Goal: Information Seeking & Learning: Learn about a topic

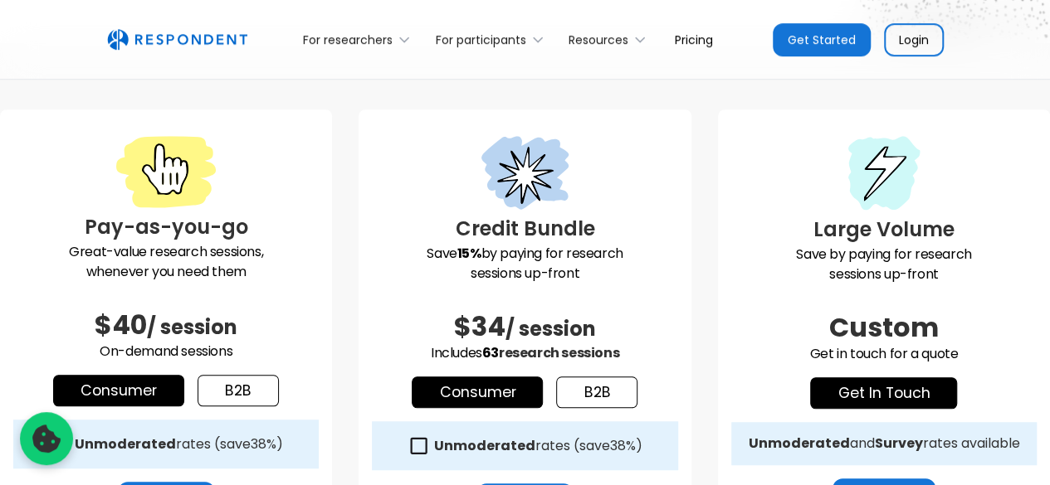
scroll to position [498, 0]
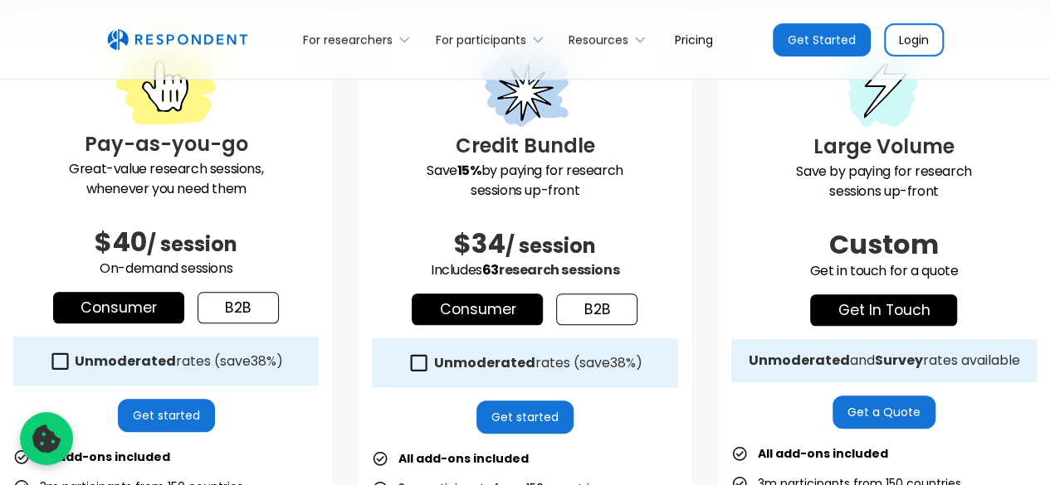
click at [246, 308] on link "b2b" at bounding box center [237, 308] width 81 height 32
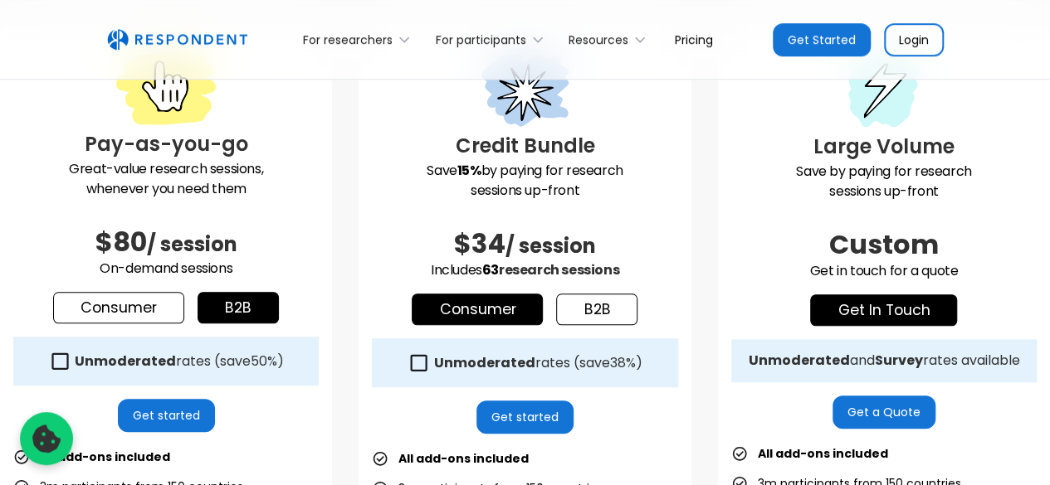
scroll to position [581, 0]
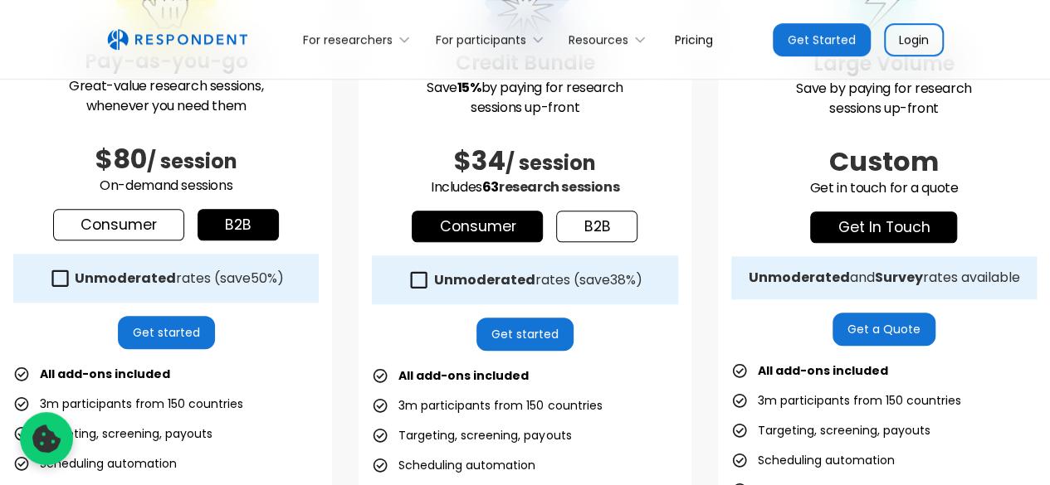
click at [62, 274] on icon at bounding box center [60, 278] width 22 height 22
click at [58, 273] on icon at bounding box center [60, 278] width 22 height 22
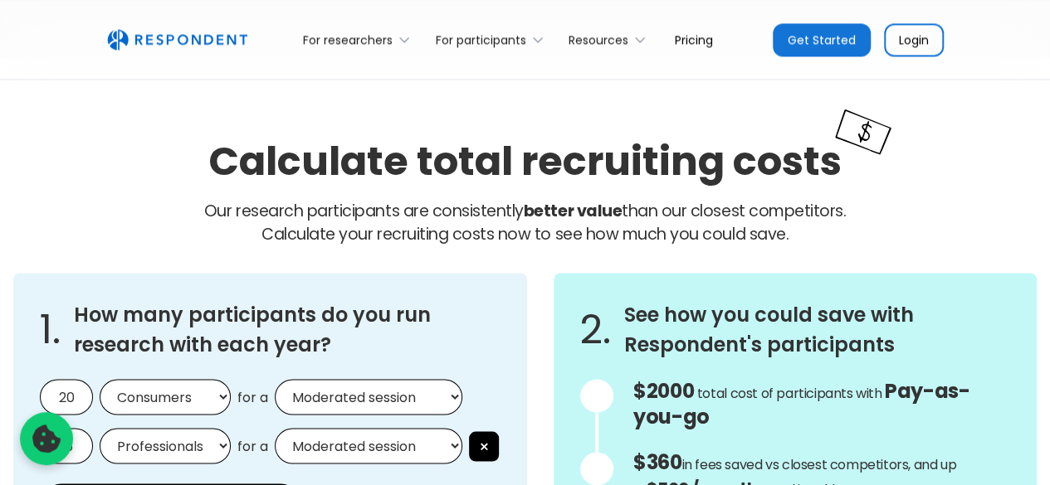
scroll to position [1411, 0]
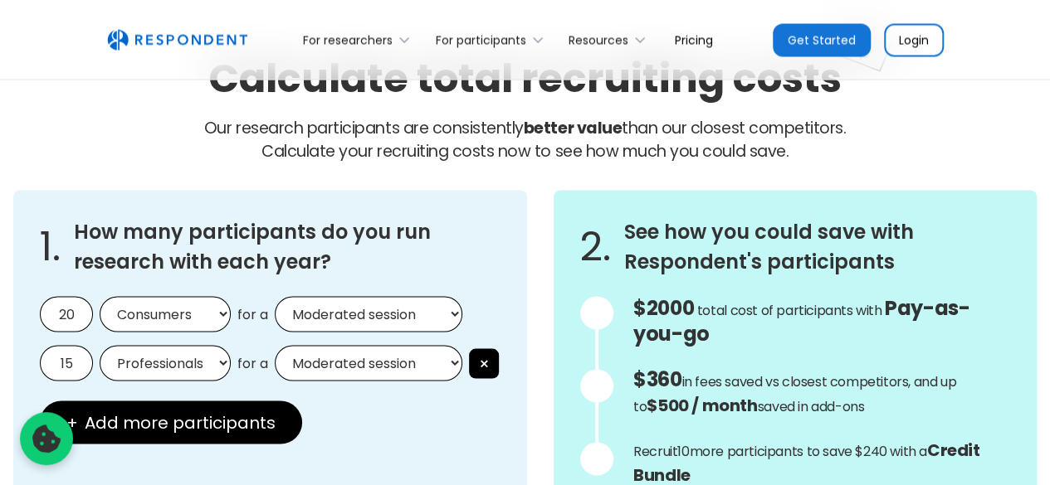
click at [68, 310] on input "20" at bounding box center [66, 314] width 53 height 36
click at [68, 312] on input "20" at bounding box center [66, 314] width 53 height 36
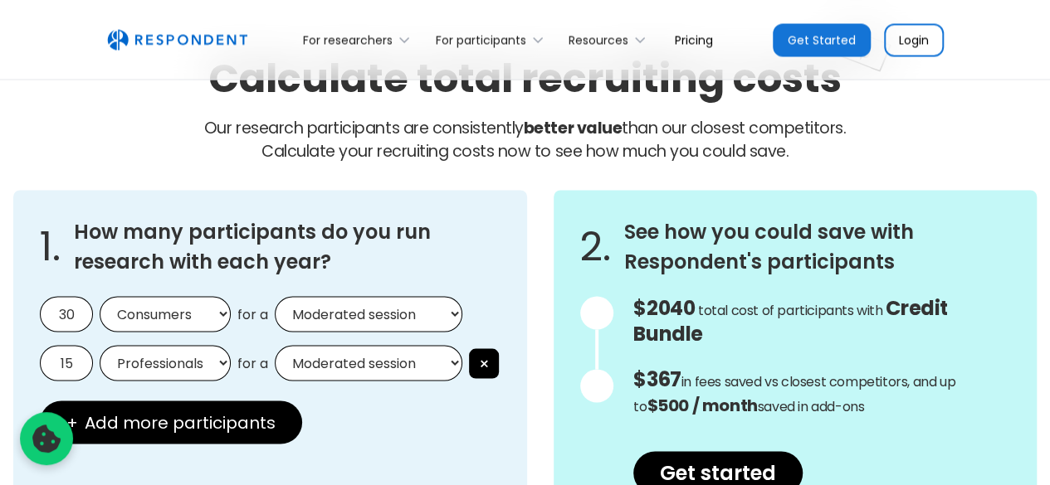
type input "30"
click at [156, 318] on select "Consumers Professionals" at bounding box center [165, 314] width 131 height 36
select select "professionals"
click at [100, 296] on select "Consumers Professionals" at bounding box center [165, 314] width 131 height 36
click at [487, 363] on button "×" at bounding box center [484, 363] width 30 height 30
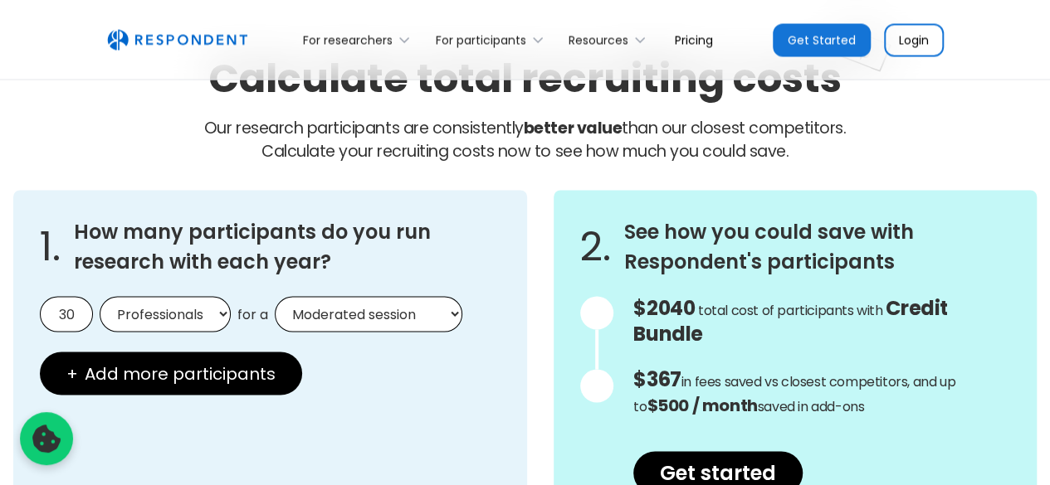
click at [383, 316] on select "Moderated session Unmoderated session" at bounding box center [369, 314] width 188 height 36
select select "unmoderated"
click at [275, 296] on select "Moderated session Unmoderated session" at bounding box center [369, 314] width 188 height 36
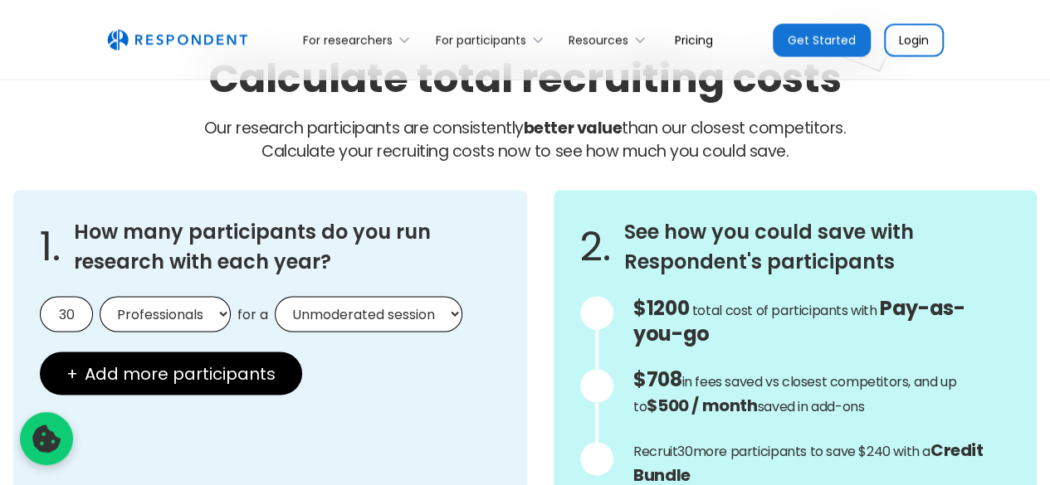
click at [724, 314] on span "total cost of participants with" at bounding box center [784, 309] width 185 height 19
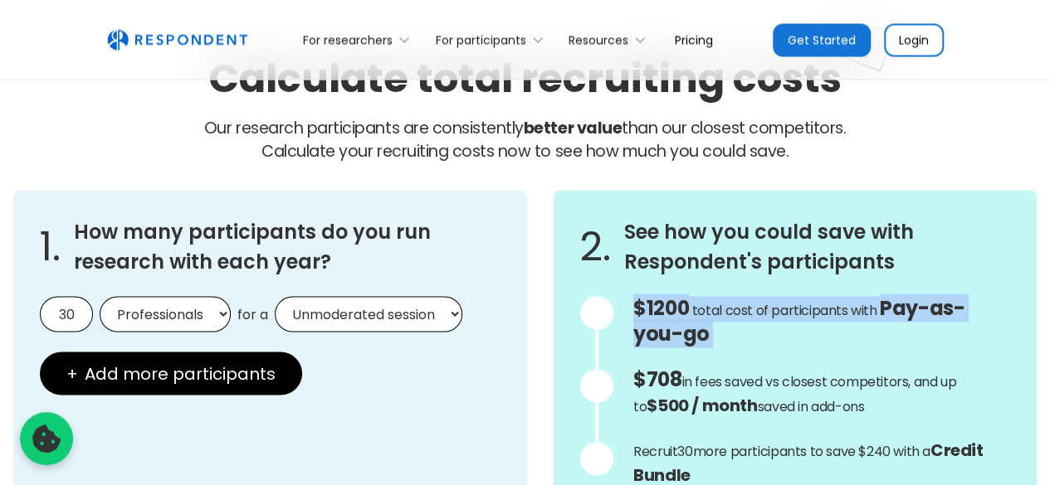
click at [724, 314] on span "total cost of participants with" at bounding box center [784, 309] width 185 height 19
click at [738, 314] on span "total cost of participants with" at bounding box center [784, 309] width 185 height 19
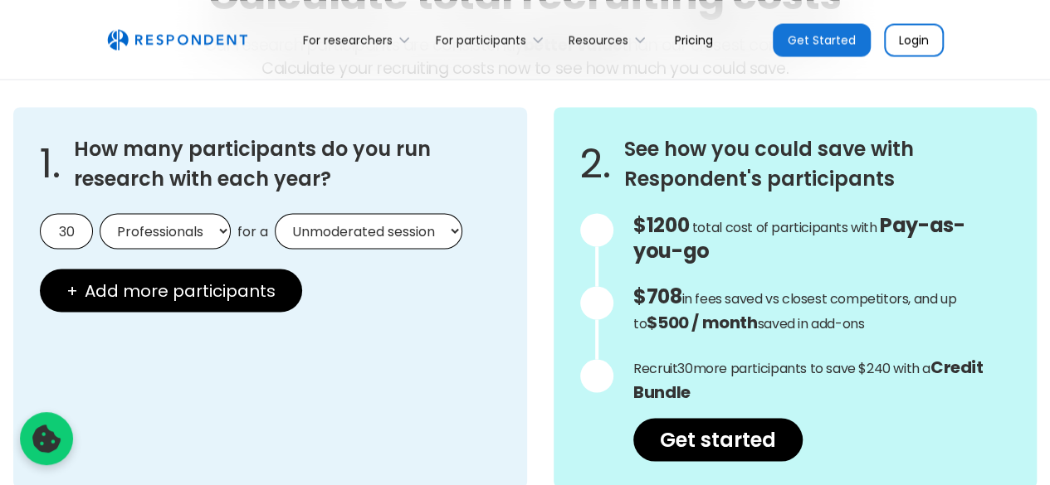
click at [746, 383] on p "Recruit 30 more participants to save $240 with a Credit Bundle" at bounding box center [821, 380] width 377 height 50
click at [65, 223] on input "30" at bounding box center [66, 231] width 53 height 36
type input "30"
click at [156, 229] on select "Consumers Professionals" at bounding box center [165, 231] width 131 height 36
click at [100, 213] on select "Consumers Professionals" at bounding box center [165, 231] width 131 height 36
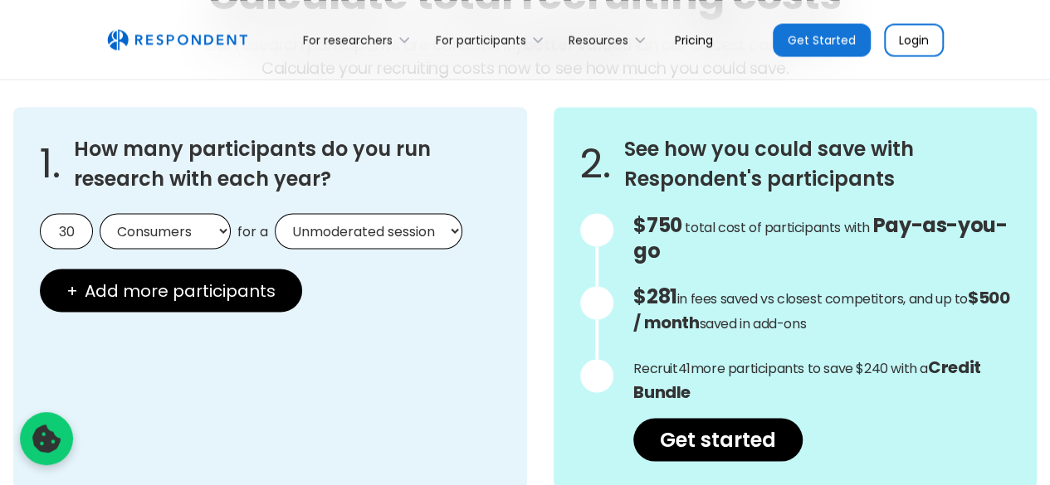
click at [156, 233] on select "Consumers Professionals" at bounding box center [165, 231] width 131 height 36
select select "professionals"
click at [100, 213] on select "Consumers Professionals" at bounding box center [165, 231] width 131 height 36
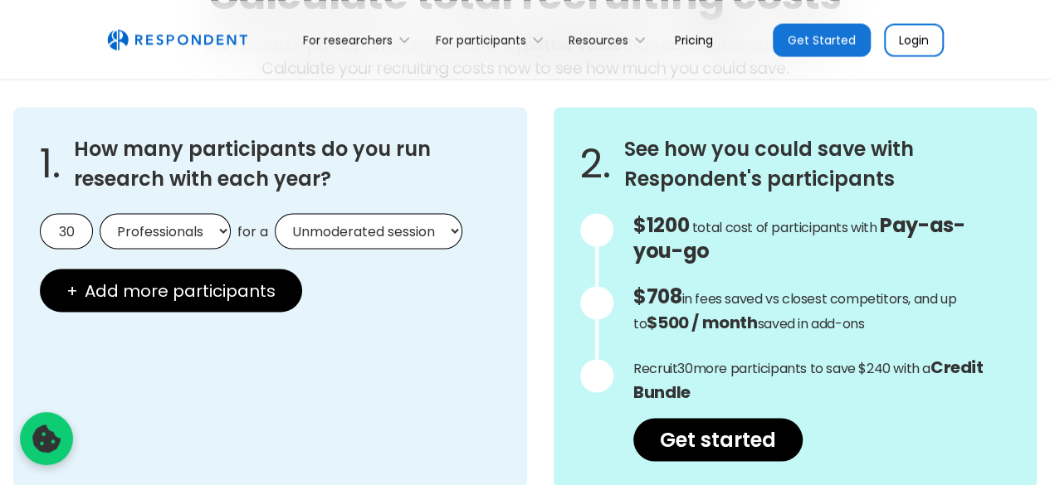
click at [489, 298] on div "1. How many participants do you run research with each year? 30 Consumers Profe…" at bounding box center [270, 297] width 514 height 381
click at [66, 220] on input "30" at bounding box center [66, 231] width 53 height 36
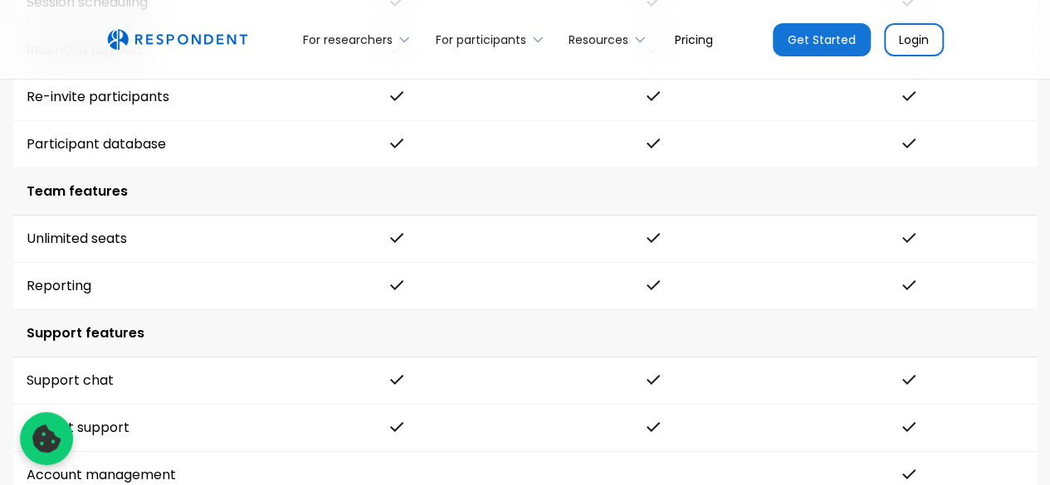
scroll to position [2655, 0]
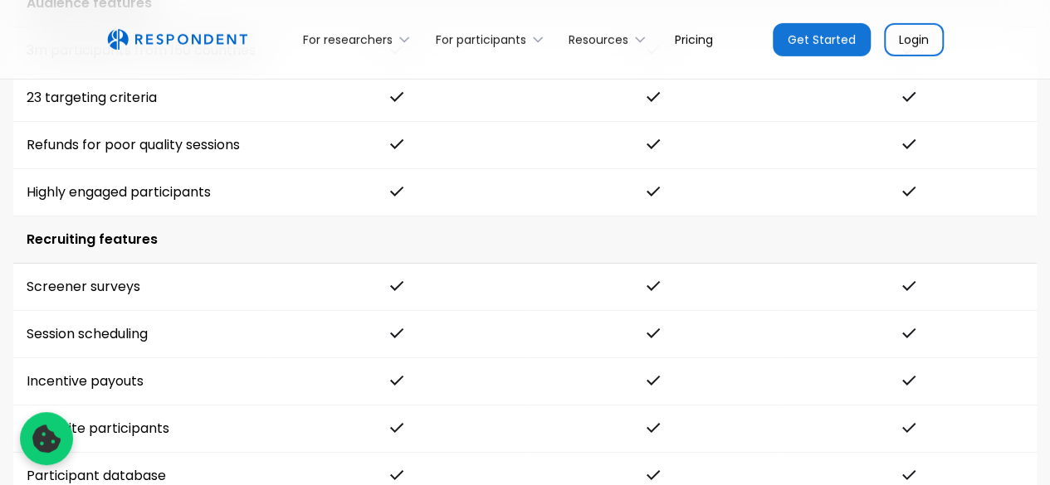
type input "60"
click at [704, 37] on link "Pricing" at bounding box center [693, 39] width 65 height 39
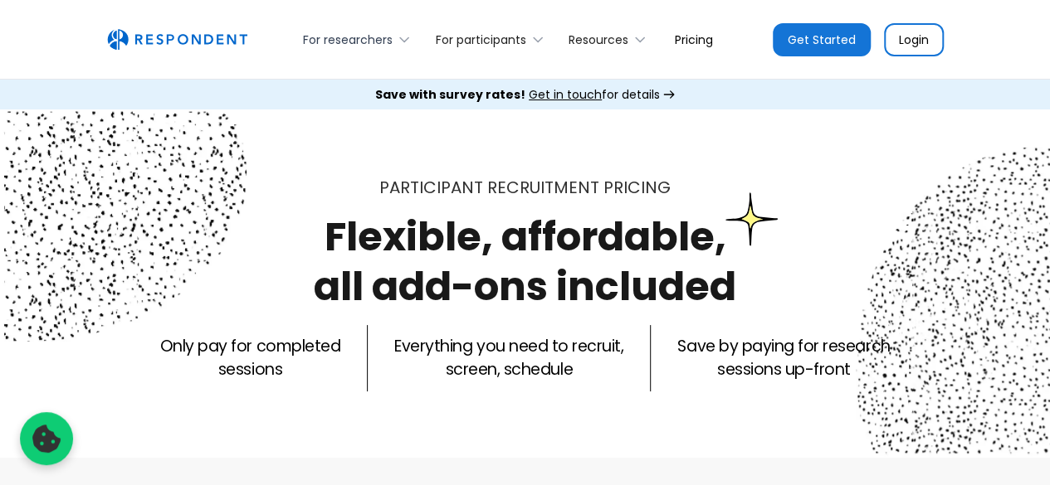
click at [350, 37] on div "For researchers" at bounding box center [348, 40] width 90 height 17
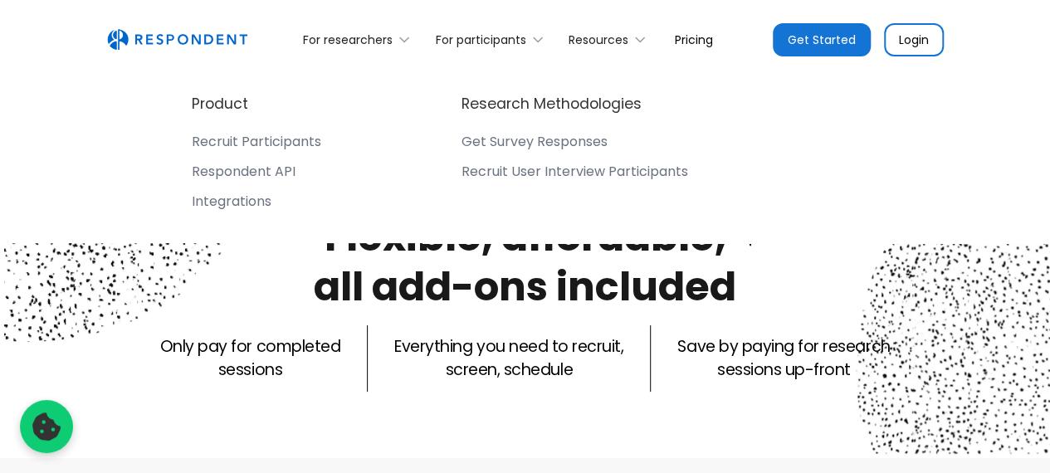
click at [696, 45] on link "Pricing" at bounding box center [693, 39] width 65 height 39
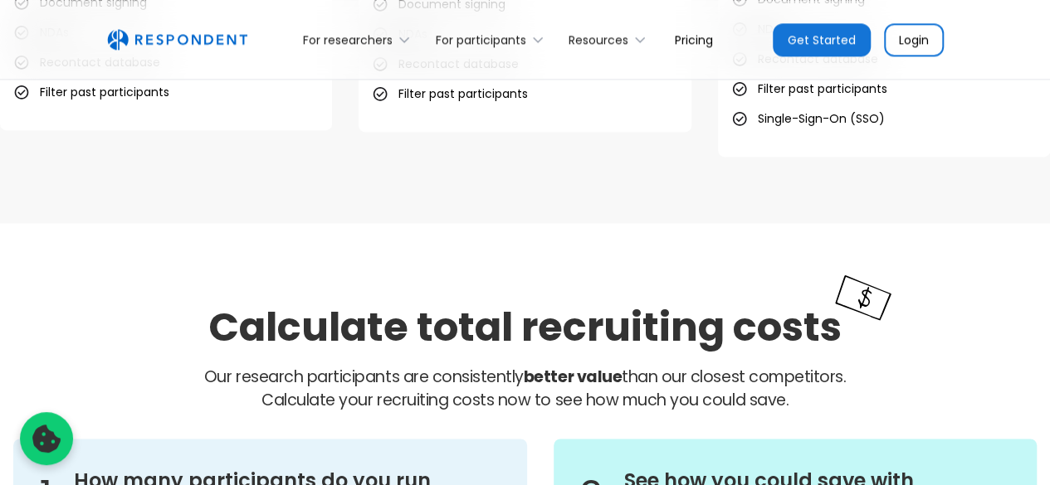
scroll to position [1411, 0]
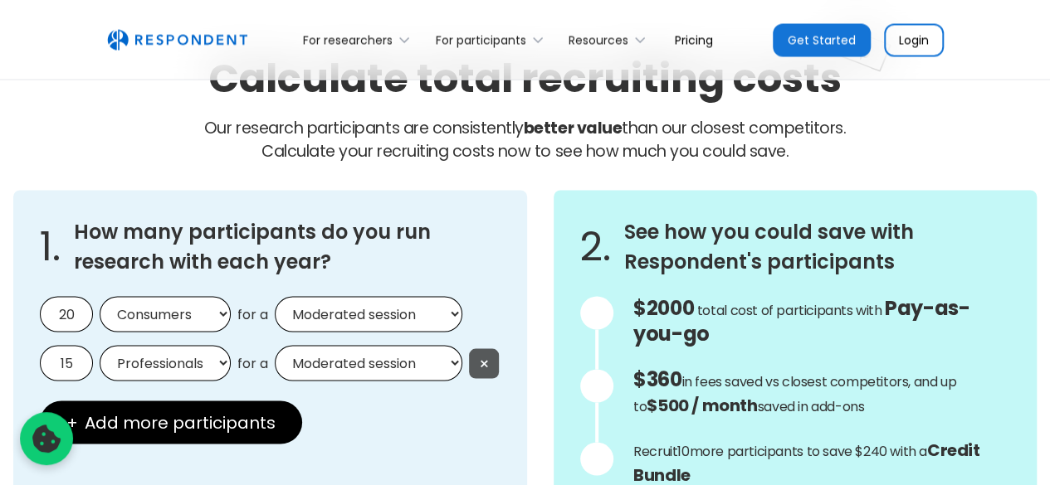
click at [490, 350] on button "×" at bounding box center [484, 363] width 30 height 30
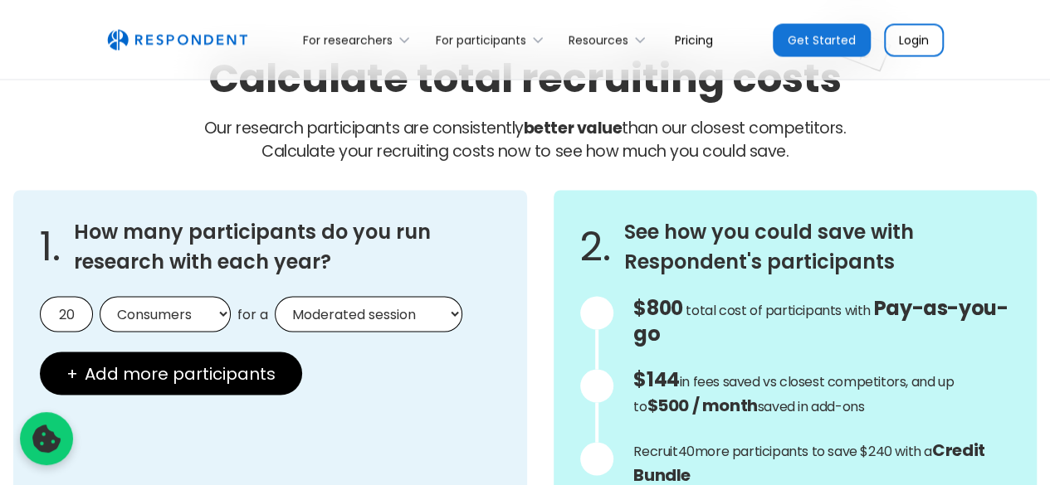
click at [72, 307] on input "20" at bounding box center [66, 314] width 53 height 36
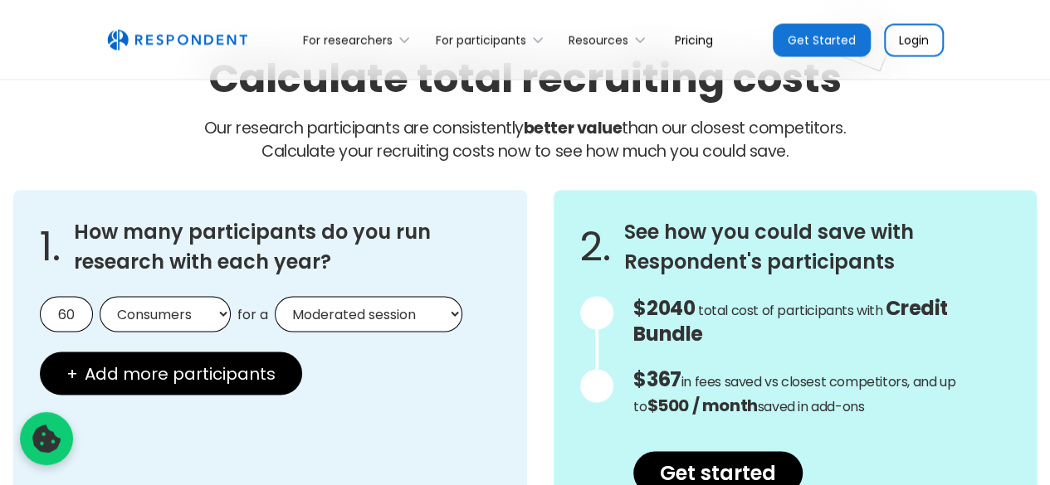
type input "60"
click at [153, 316] on select "Consumers Professionals" at bounding box center [165, 314] width 131 height 36
select select "professionals"
click at [100, 296] on select "Consumers Professionals" at bounding box center [165, 314] width 131 height 36
click at [359, 308] on select "Moderated session Unmoderated session" at bounding box center [369, 314] width 188 height 36
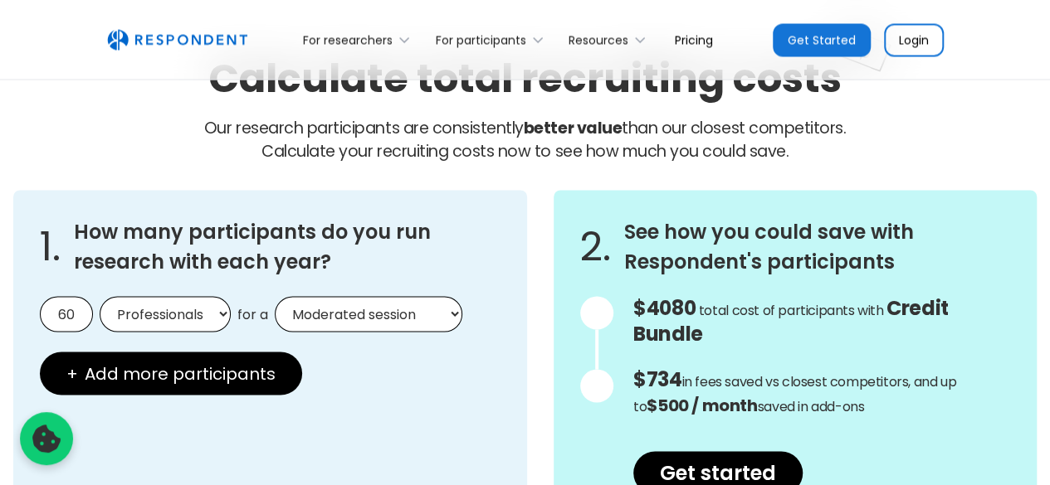
select select "unmoderated"
click at [275, 296] on select "Moderated session Unmoderated session" at bounding box center [369, 314] width 188 height 36
